Goal: Information Seeking & Learning: Find specific page/section

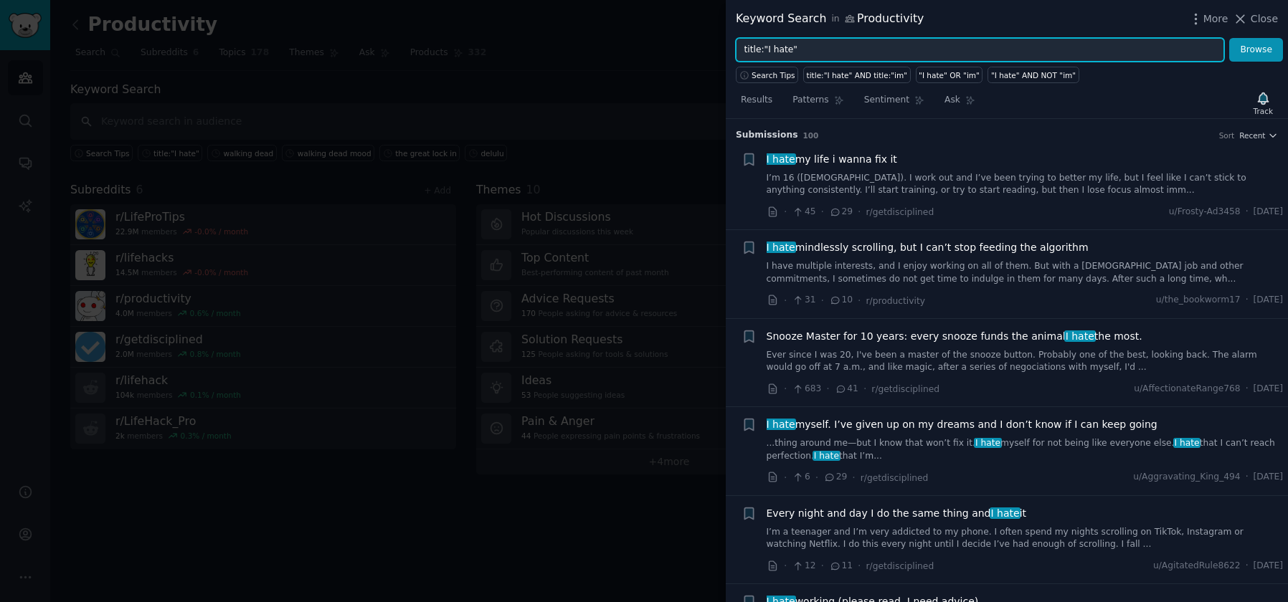
click at [790, 52] on input "title:"I hate"" at bounding box center [980, 50] width 488 height 24
click at [1229, 38] on button "Browse" at bounding box center [1256, 50] width 54 height 24
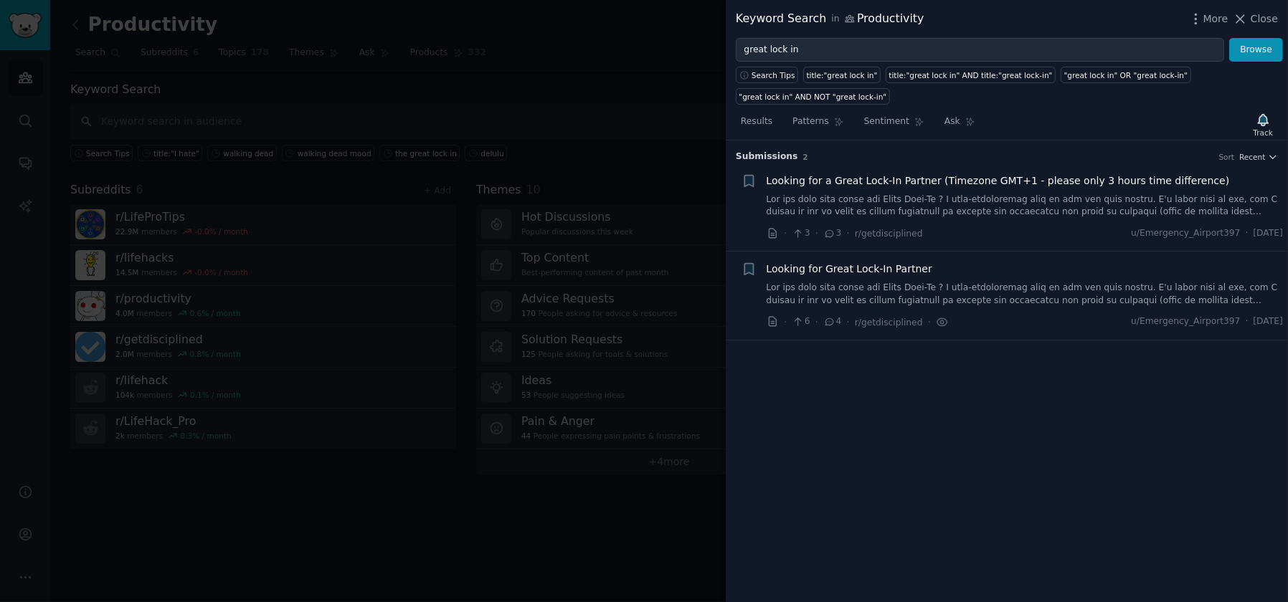
click at [827, 179] on span "Looking for a Great Lock-In Partner (Timezone GMT+1 - please only 3 hours time …" at bounding box center [998, 181] width 463 height 15
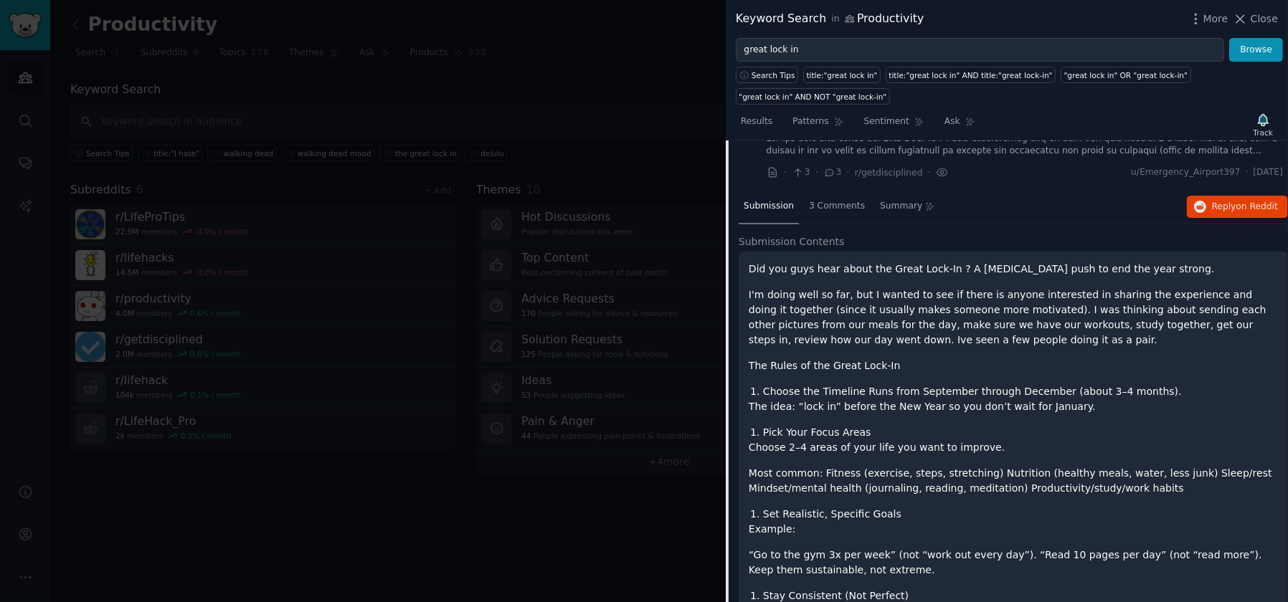
scroll to position [308, 0]
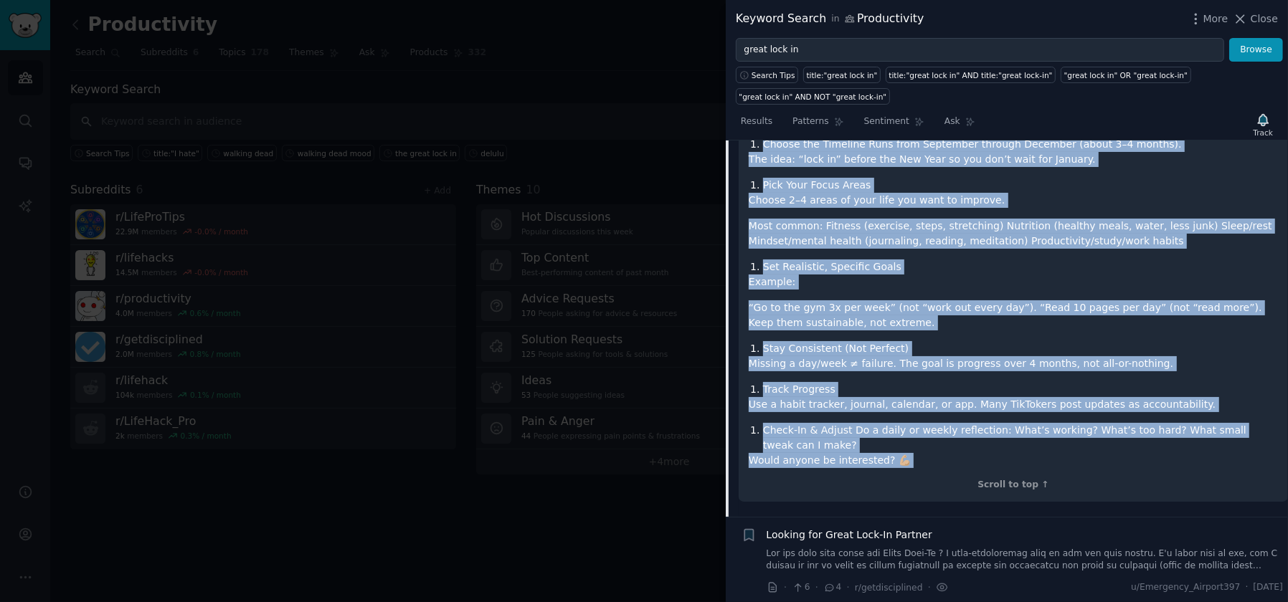
drag, startPoint x: 749, startPoint y: 265, endPoint x: 916, endPoint y: 467, distance: 261.3
click at [916, 467] on div "Did you guys hear about the Great Lock-In ? A self-improvement push to end the …" at bounding box center [1013, 253] width 549 height 498
copy div "Did you guys hear about the Great Lock-In ? A self-improvement push to end the …"
click at [860, 534] on span "Looking for Great Lock-In Partner" at bounding box center [850, 535] width 166 height 15
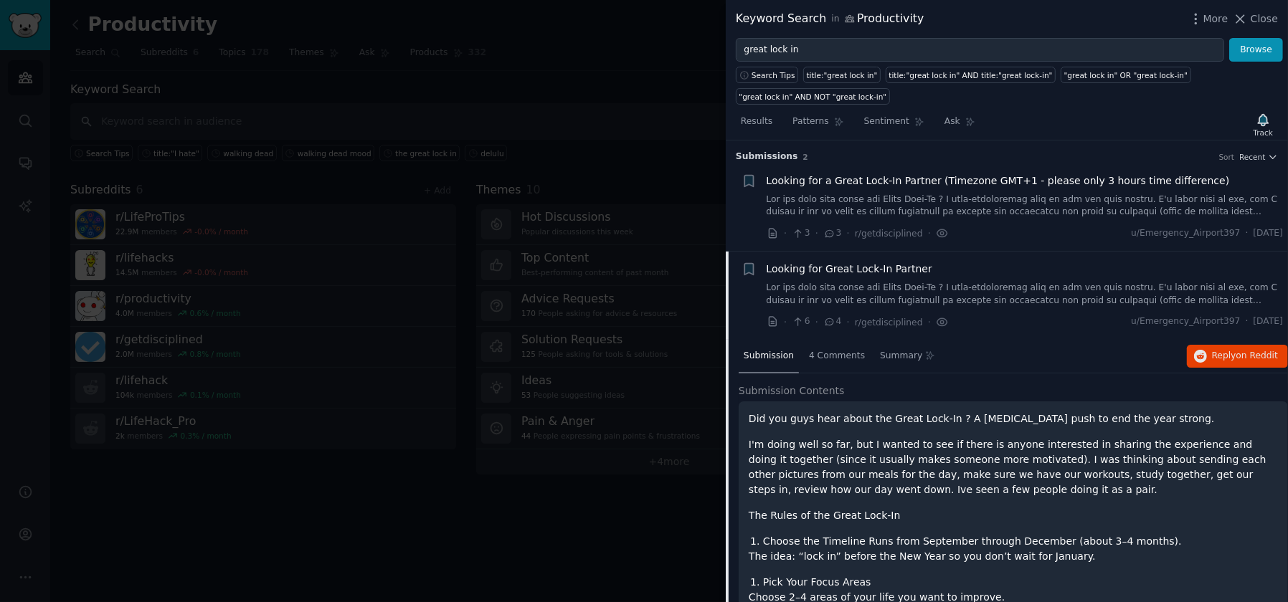
click at [842, 178] on span "Looking for a Great Lock-In Partner (Timezone GMT+1 - please only 3 hours time …" at bounding box center [998, 181] width 463 height 15
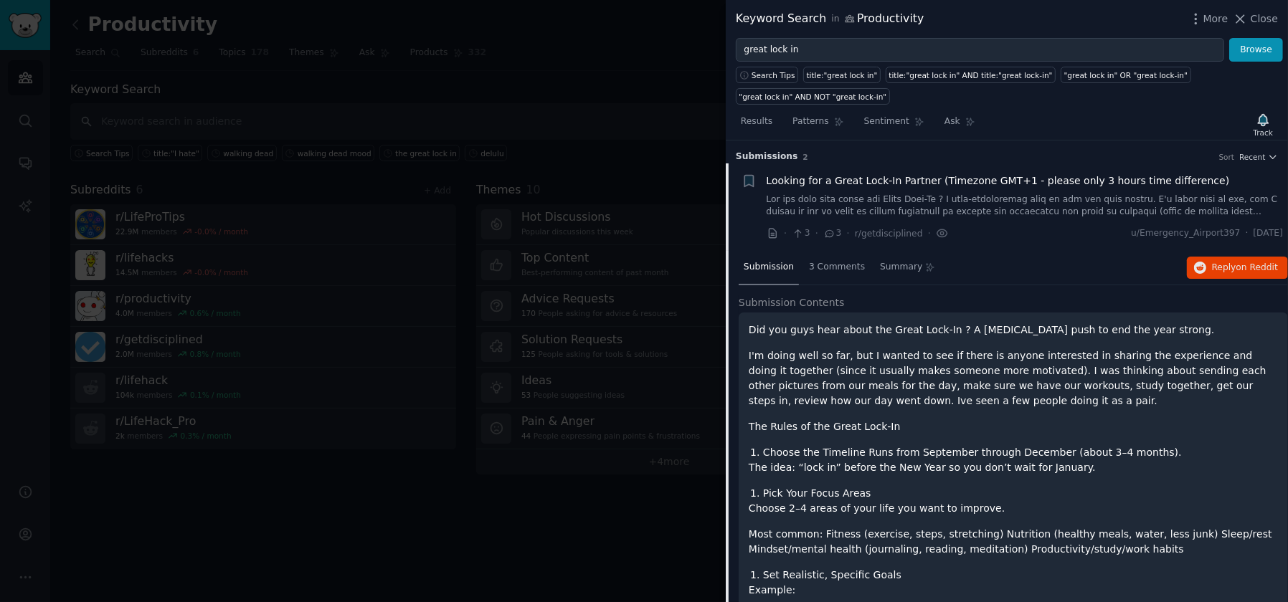
click at [876, 179] on span "Looking for a Great Lock-In Partner (Timezone GMT+1 - please only 3 hours time …" at bounding box center [998, 181] width 463 height 15
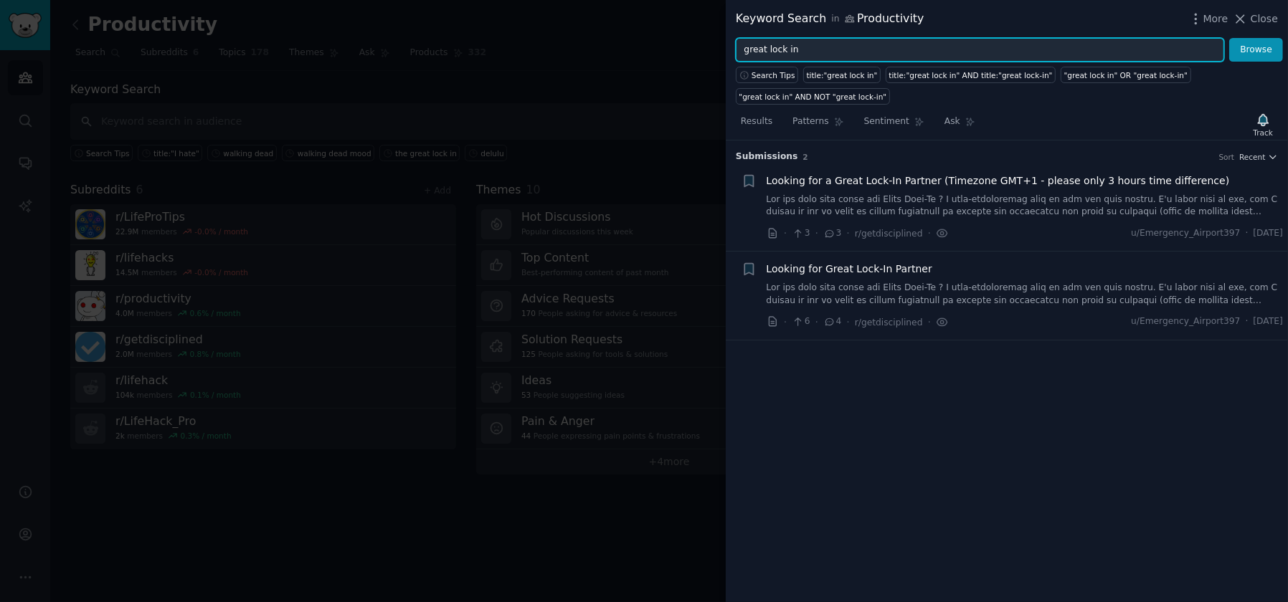
click at [743, 55] on input "great lock in" at bounding box center [980, 50] width 488 height 24
type input "the great lock in"
click at [1229, 38] on button "Browse" at bounding box center [1256, 50] width 54 height 24
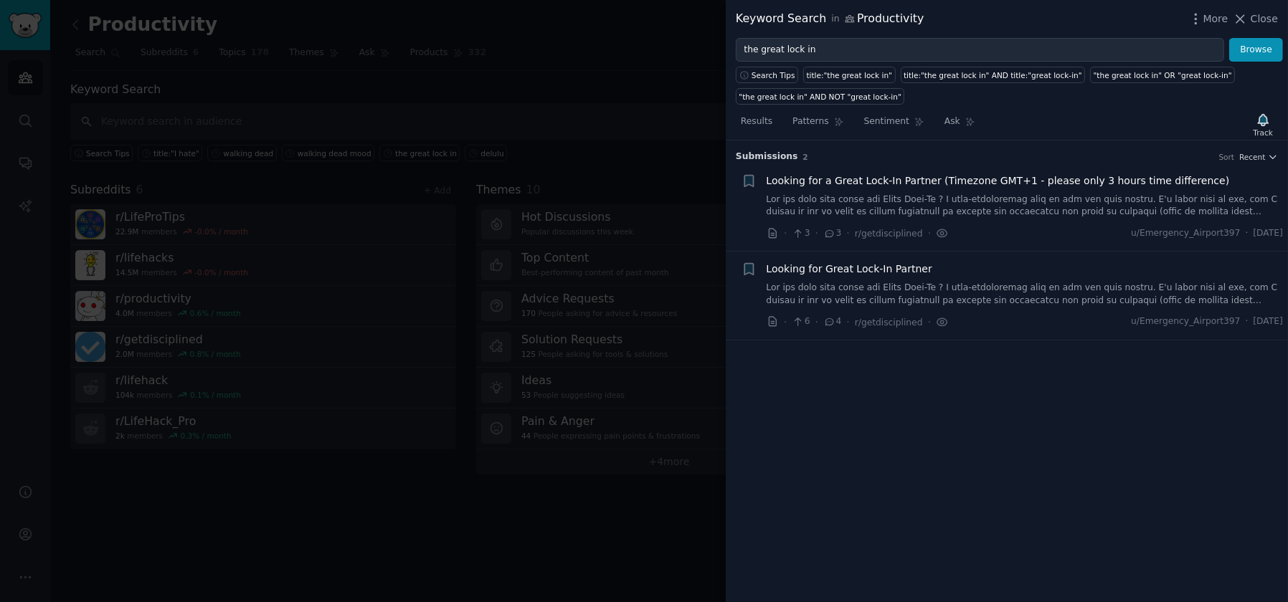
click at [677, 513] on div at bounding box center [644, 301] width 1288 height 602
